Goal: Information Seeking & Learning: Understand process/instructions

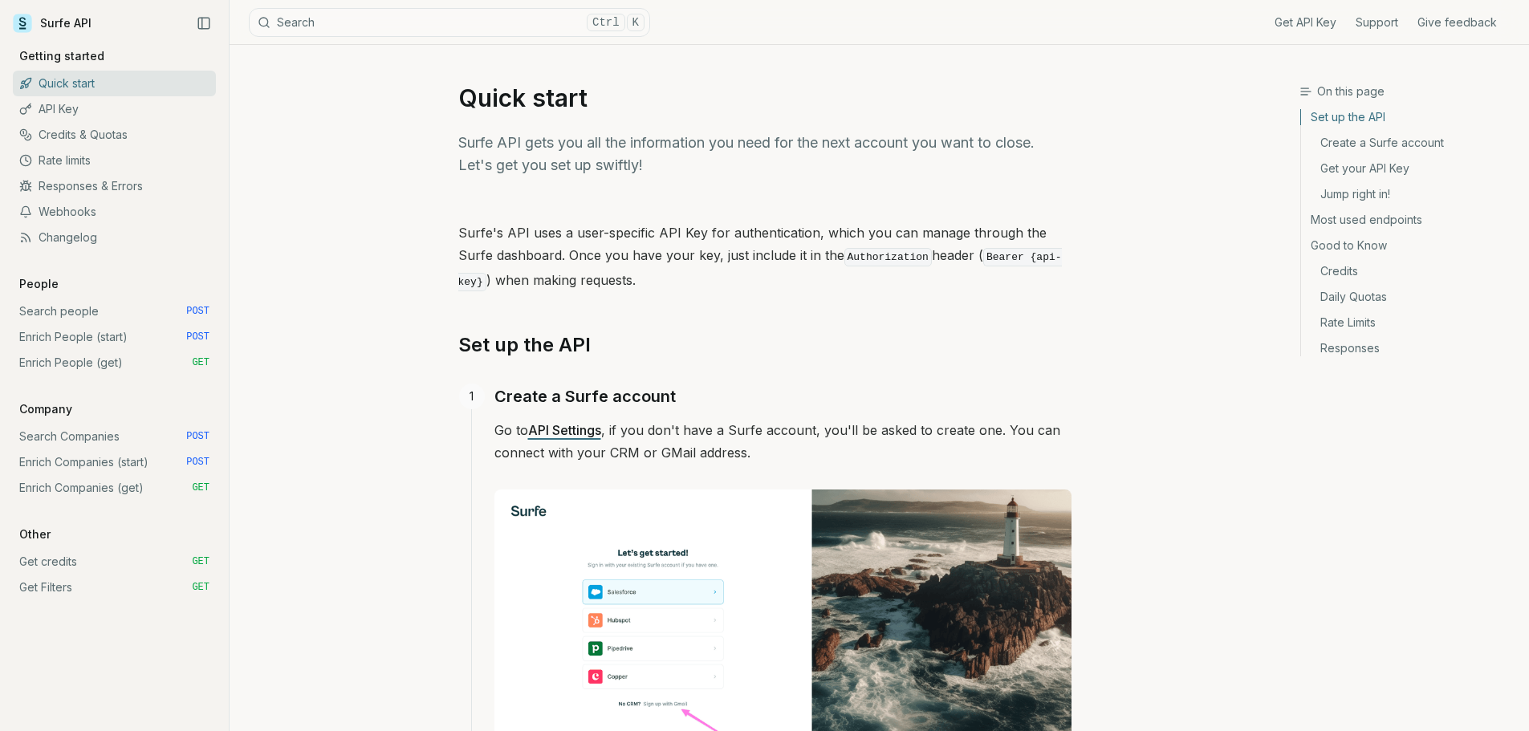
click at [83, 213] on link "Webhooks" at bounding box center [114, 212] width 203 height 26
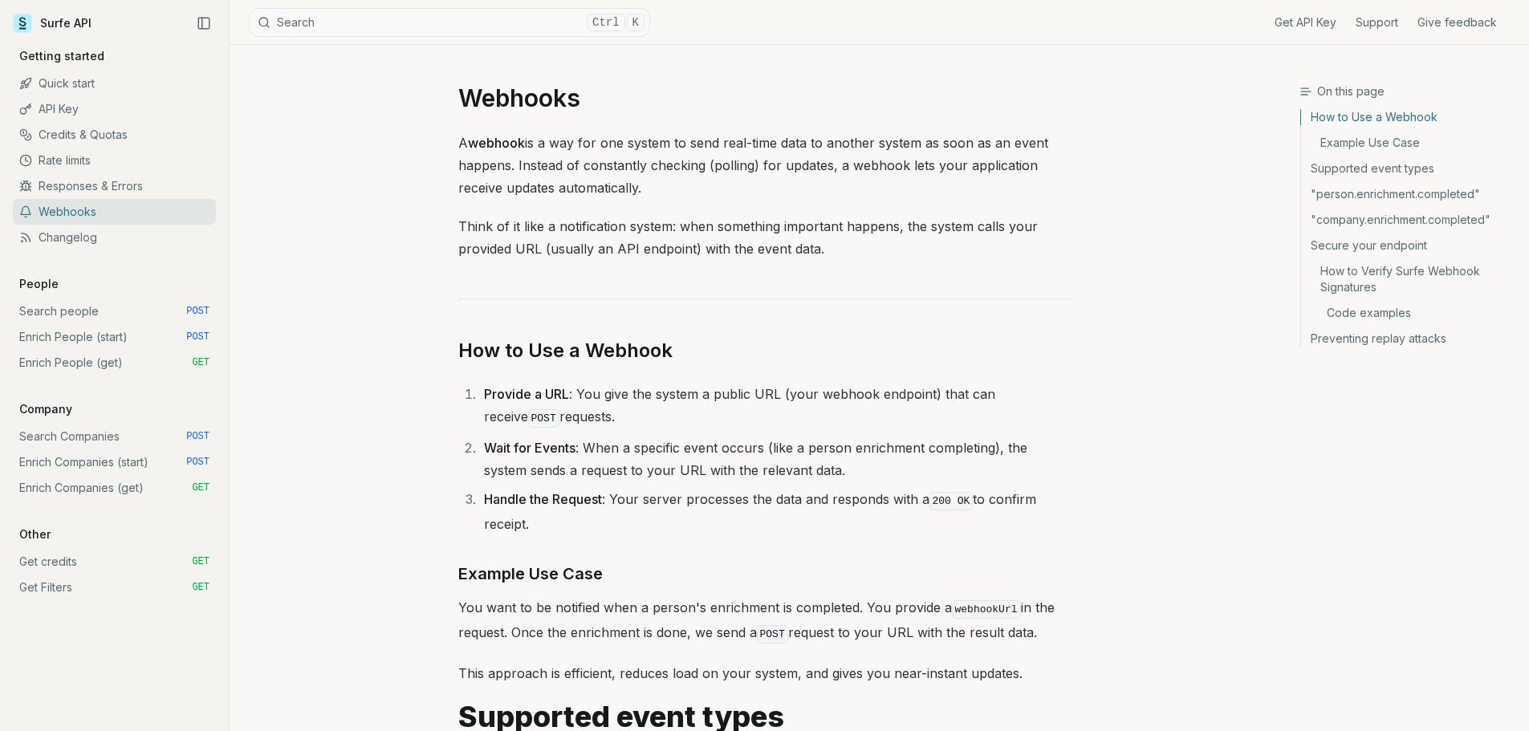
click at [84, 94] on link "Quick start" at bounding box center [114, 84] width 203 height 26
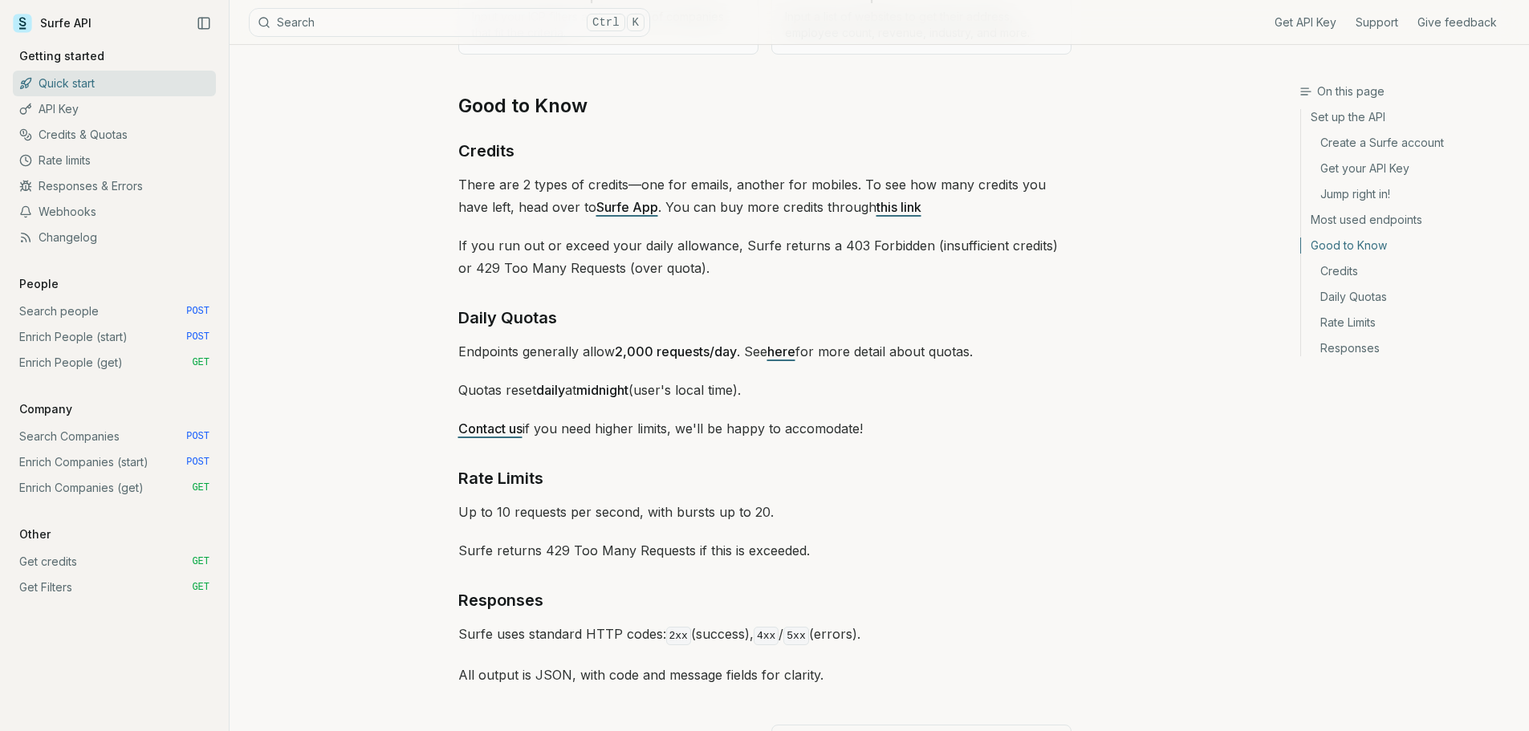
scroll to position [2300, 0]
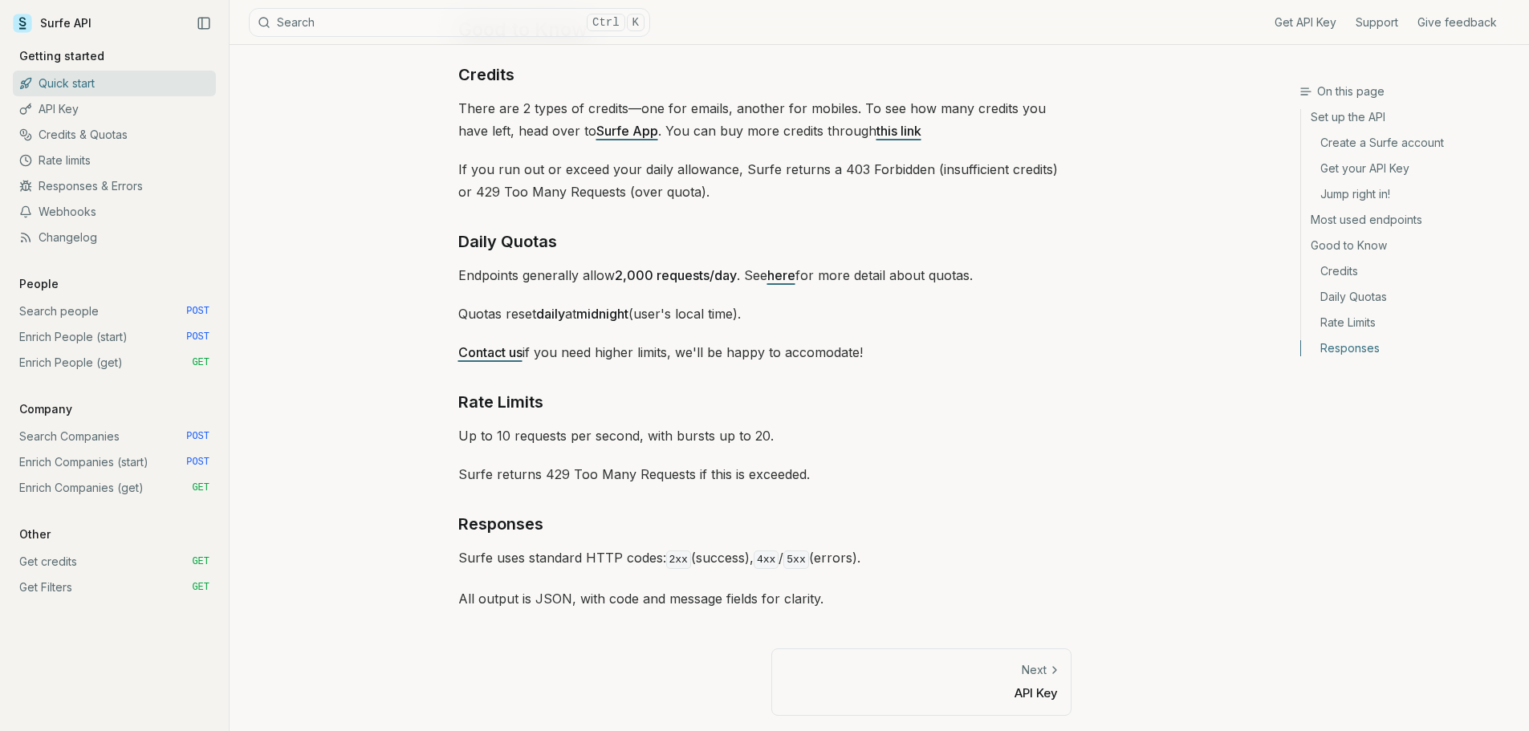
click at [1373, 22] on link "Support" at bounding box center [1377, 22] width 43 height 16
